Goal: Book appointment/travel/reservation

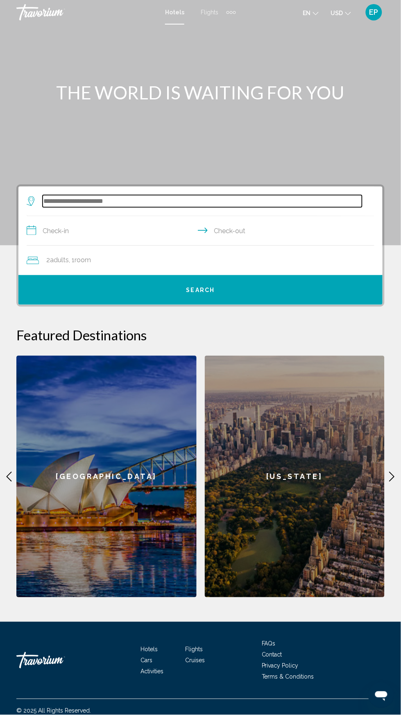
click at [150, 198] on input "Search widget" at bounding box center [202, 201] width 319 height 12
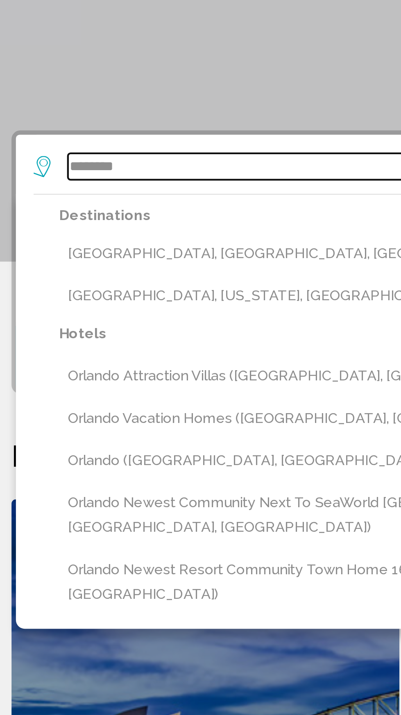
scroll to position [66, 0]
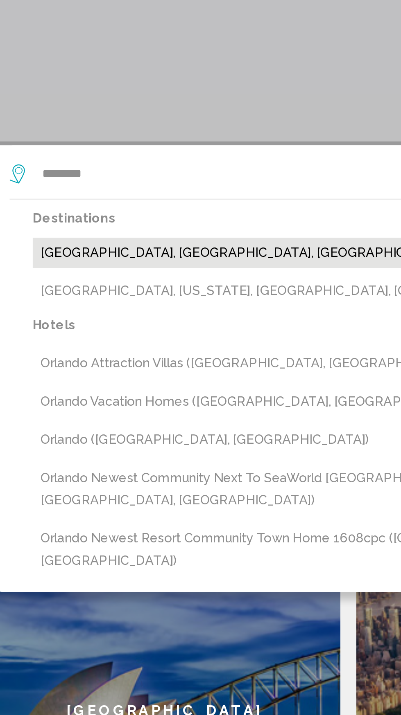
click at [126, 227] on button "[GEOGRAPHIC_DATA], [GEOGRAPHIC_DATA], [GEOGRAPHIC_DATA] (ORL)" at bounding box center [206, 235] width 336 height 16
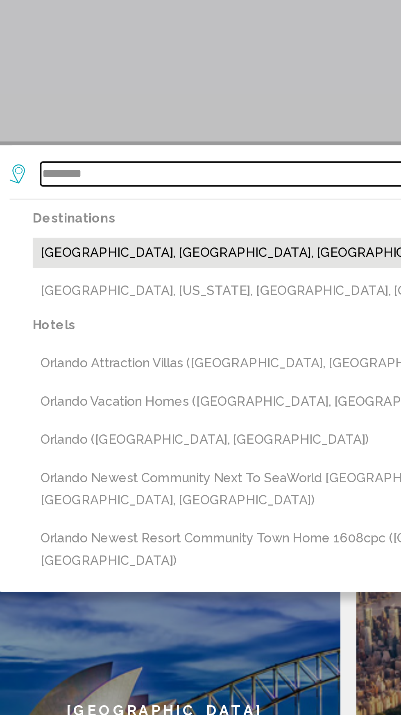
type input "**********"
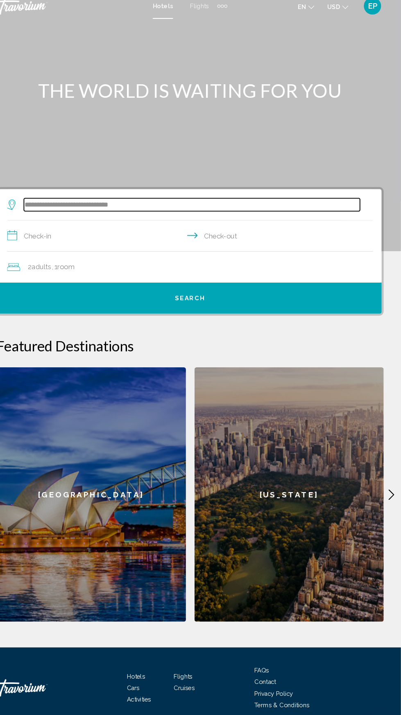
scroll to position [0, 0]
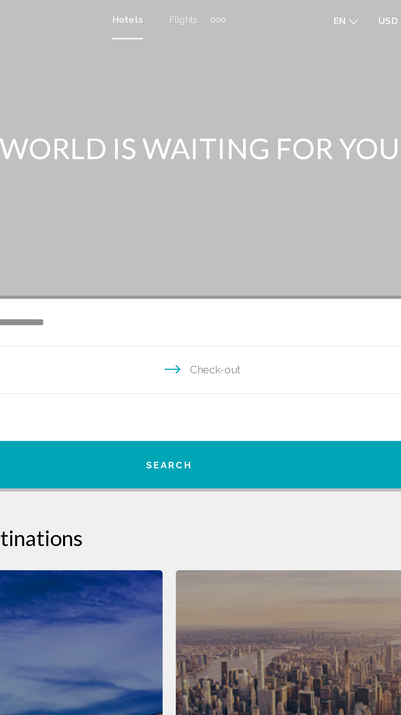
click at [233, 12] on div "Extra navigation items" at bounding box center [234, 12] width 3 height 3
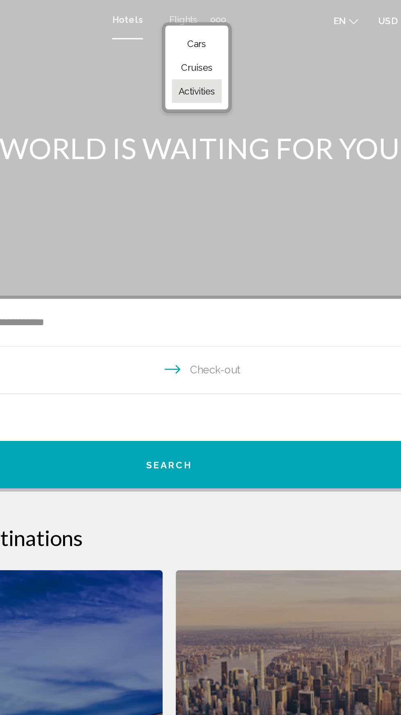
click at [226, 59] on span "Activities" at bounding box center [217, 57] width 23 height 7
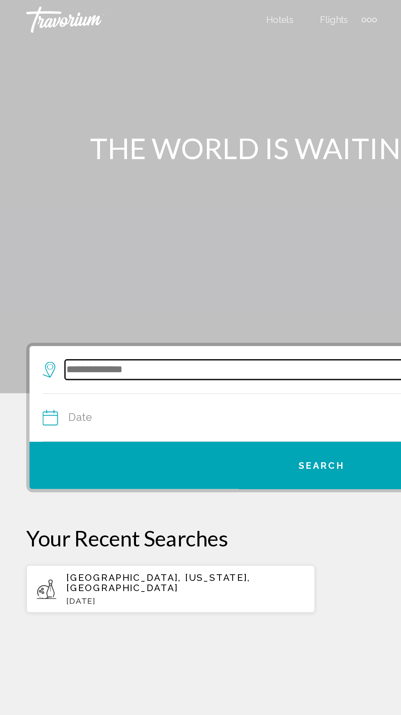
click at [130, 230] on input "Search widget" at bounding box center [208, 231] width 334 height 12
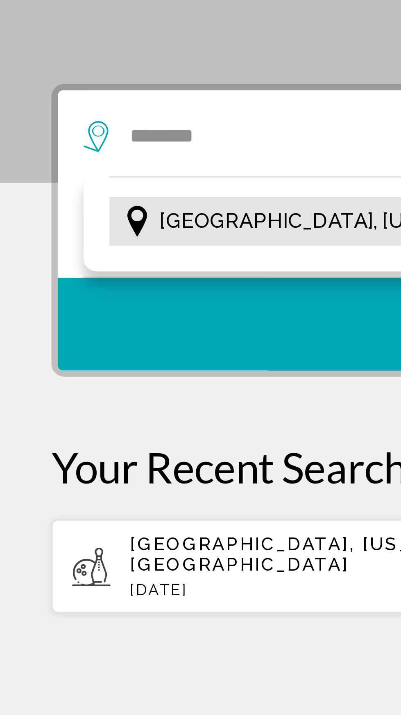
click at [93, 259] on span "[GEOGRAPHIC_DATA], [US_STATE], [GEOGRAPHIC_DATA]" at bounding box center [140, 257] width 178 height 11
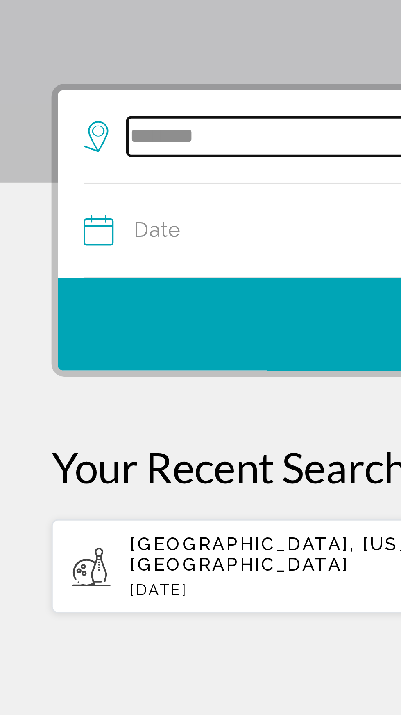
type input "**********"
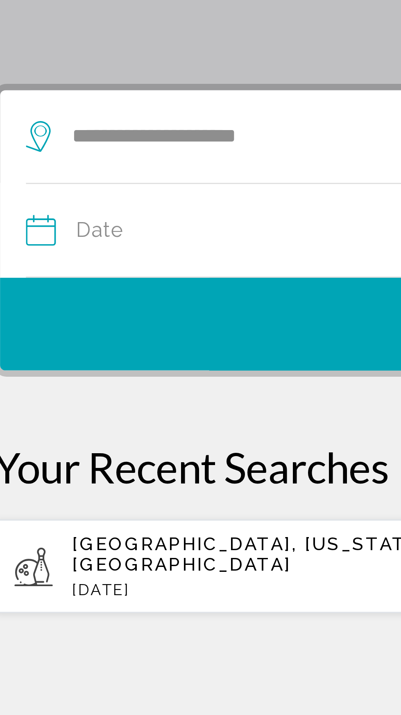
click at [85, 259] on input "Date" at bounding box center [113, 262] width 177 height 32
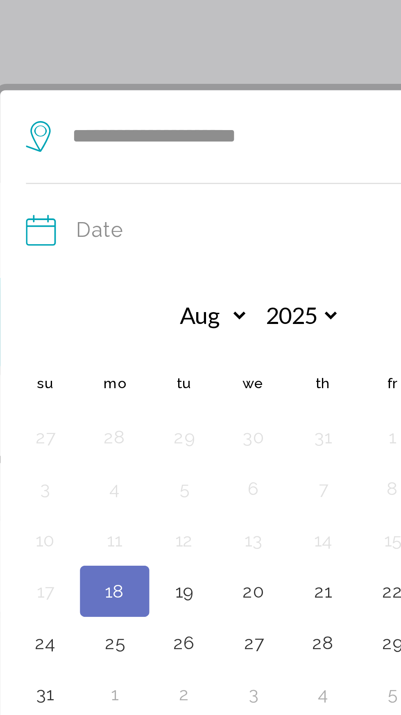
click at [58, 374] on button "18" at bounding box center [54, 375] width 13 height 11
type input "**********"
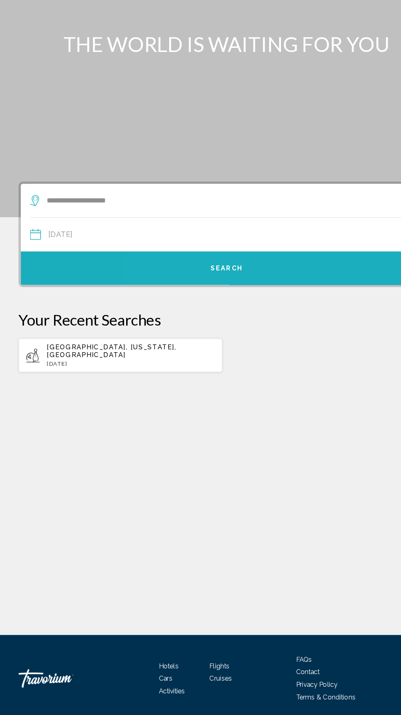
click at [255, 283] on button "Search" at bounding box center [200, 290] width 364 height 29
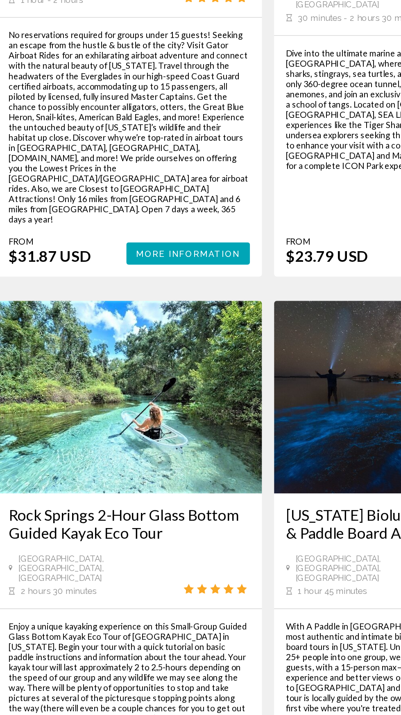
scroll to position [1526, 0]
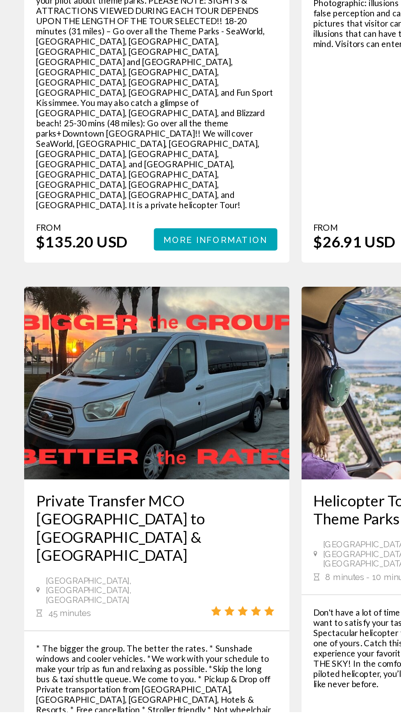
scroll to position [1652, 0]
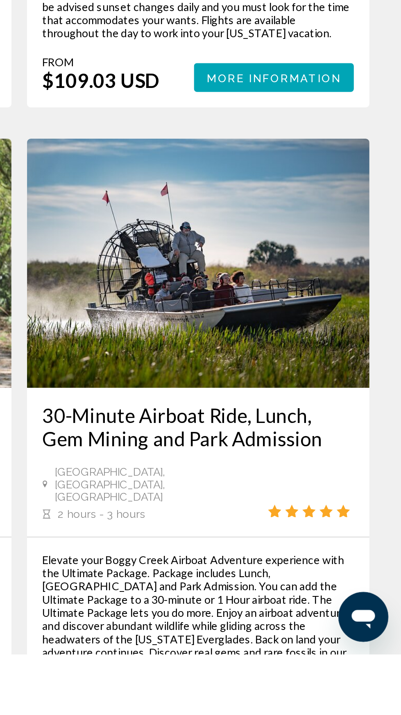
scroll to position [1539, 0]
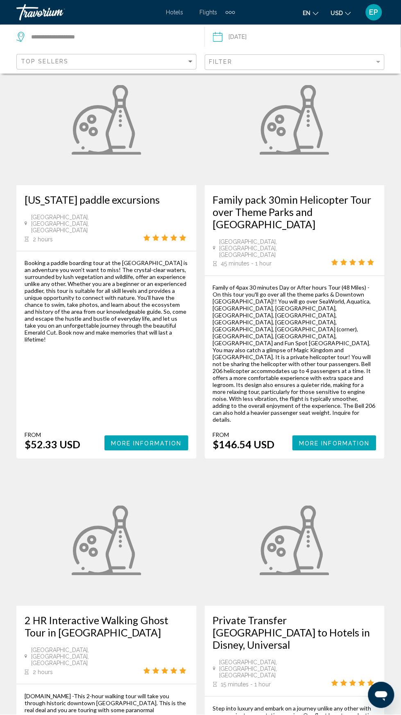
scroll to position [1577, 0]
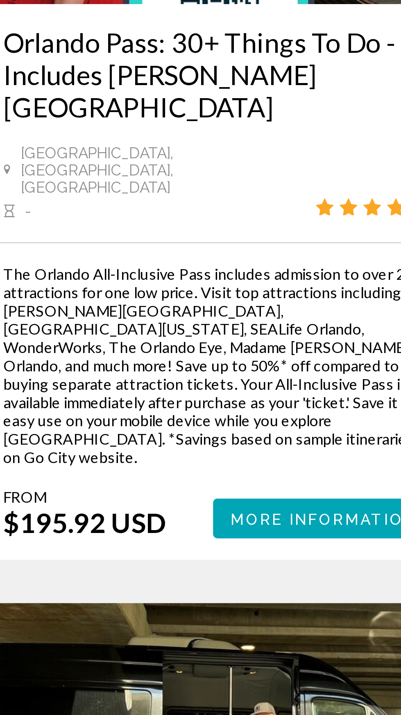
scroll to position [4, 0]
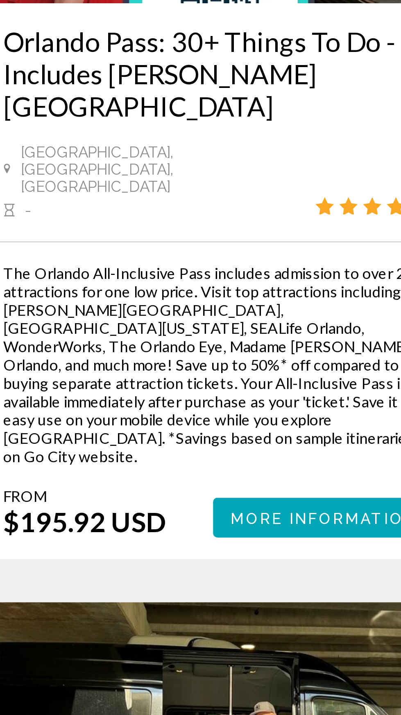
click at [327, 417] on button "More Information" at bounding box center [334, 424] width 84 height 15
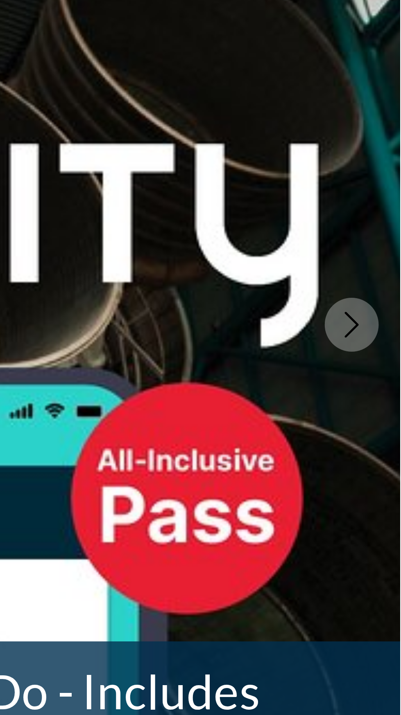
click at [386, 214] on icon "Next image" at bounding box center [382, 219] width 10 height 10
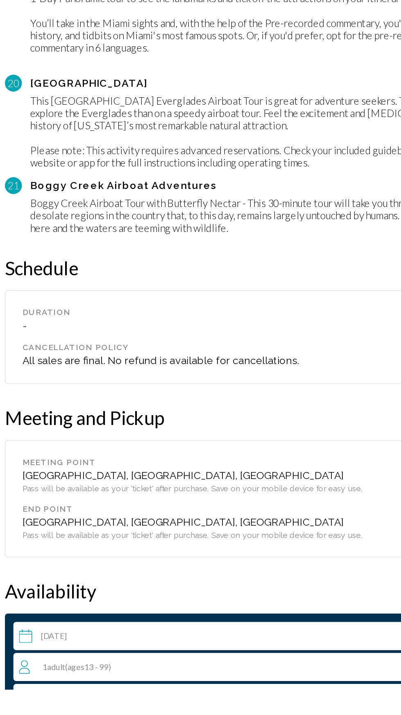
scroll to position [2391, 0]
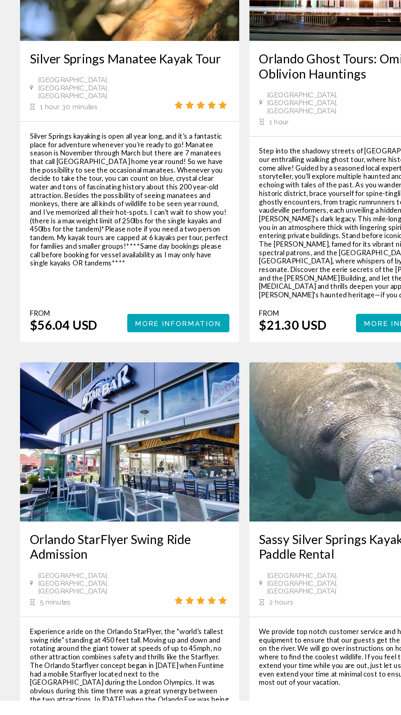
scroll to position [1582, 0]
